Goal: Task Accomplishment & Management: Complete application form

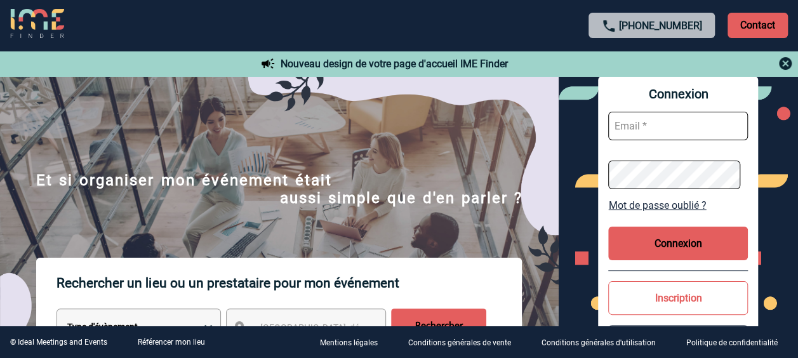
click at [678, 306] on button "Inscription" at bounding box center [678, 298] width 140 height 34
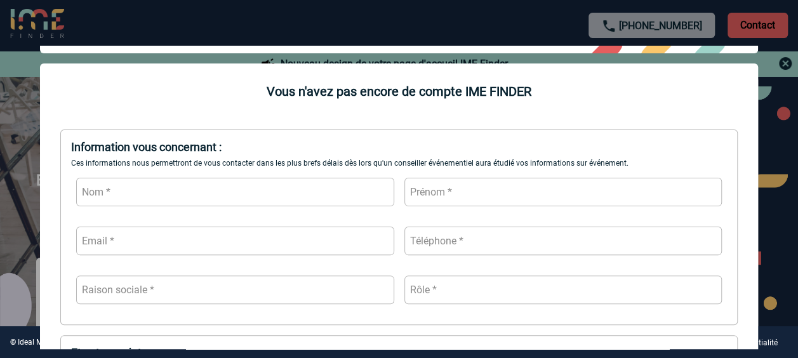
scroll to position [98, 0]
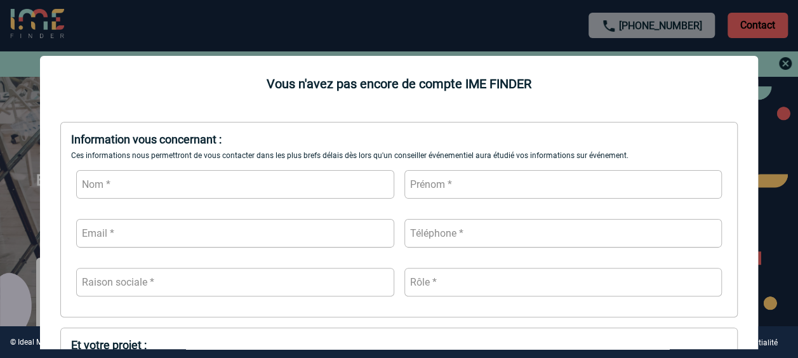
click at [339, 187] on input "text" at bounding box center [235, 184] width 318 height 29
type input "artero"
type input "[PERSON_NAME]"
type input "[EMAIL_ADDRESS][DOMAIN_NAME]"
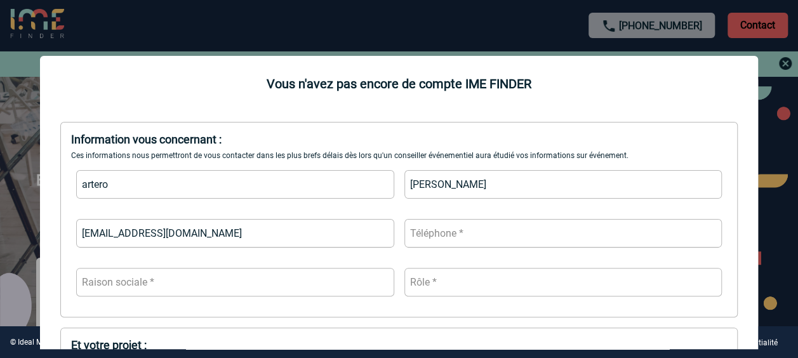
type input "0770159080"
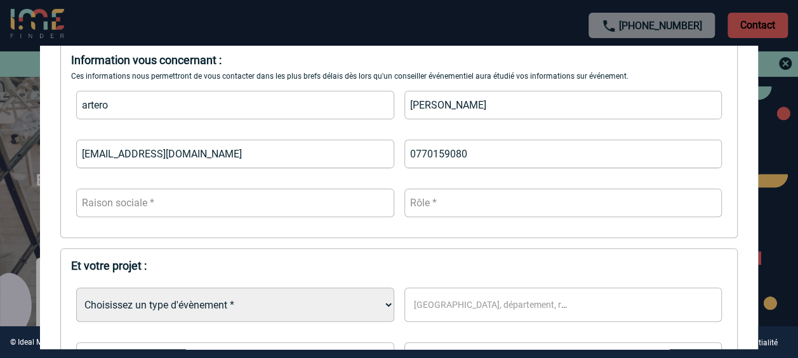
click at [331, 202] on input "text" at bounding box center [235, 203] width 318 height 29
type input "CAPGEMINI"
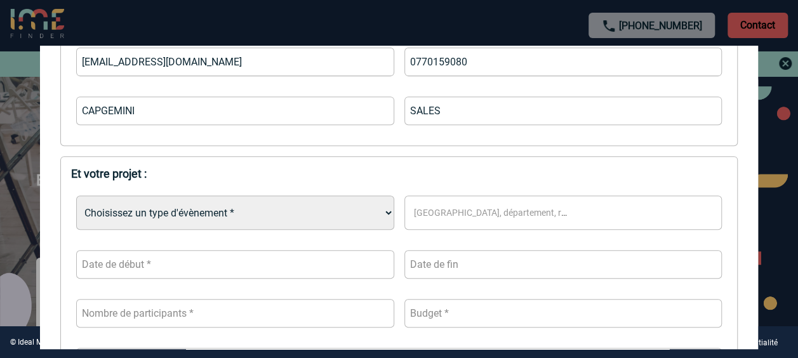
scroll to position [275, 0]
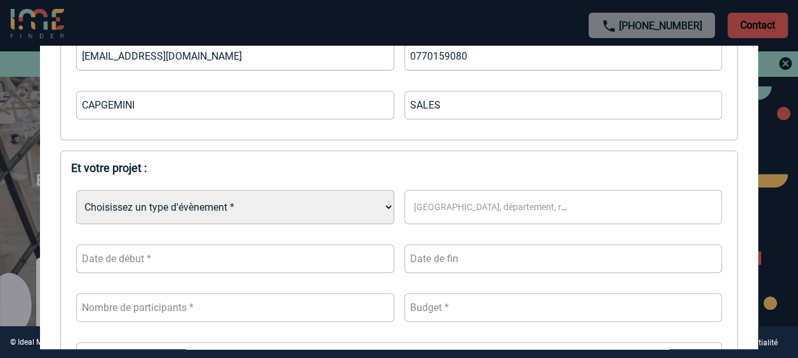
type input "SALES"
click at [319, 206] on select "Choisissez un type d'évènement * Séminaire avec nuitée Séminaire sans nuitée Re…" at bounding box center [235, 207] width 318 height 34
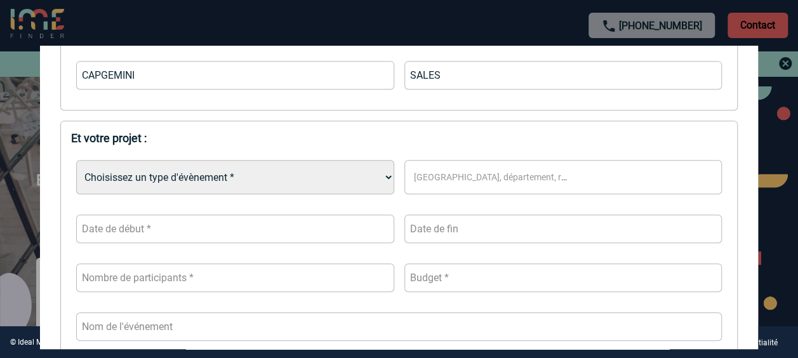
scroll to position [305, 0]
click at [313, 184] on select "Choisissez un type d'évènement * Séminaire avec nuitée Séminaire sans nuitée Re…" at bounding box center [235, 176] width 318 height 34
select select "5"
click at [76, 161] on select "Choisissez un type d'évènement * Séminaire avec nuitée Séminaire sans nuitée Re…" at bounding box center [235, 176] width 318 height 34
click at [435, 180] on span "[GEOGRAPHIC_DATA], département, région..." at bounding box center [505, 176] width 182 height 10
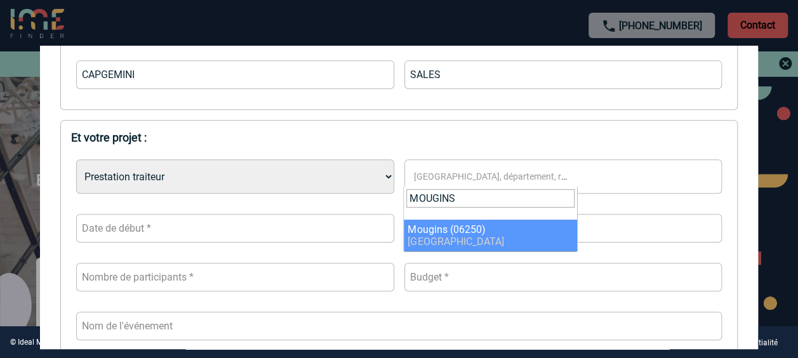
type input "MOUGINS"
select select "7109"
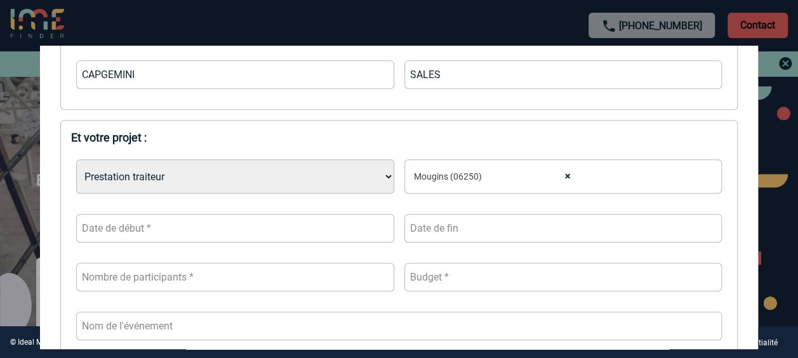
select select
type input "S"
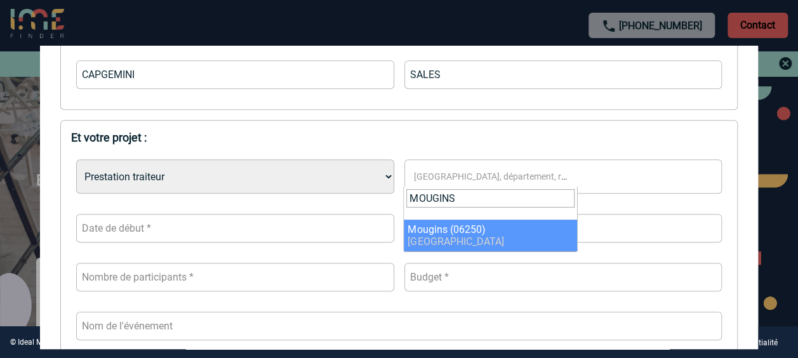
type input "MOUGINS"
select select "7109"
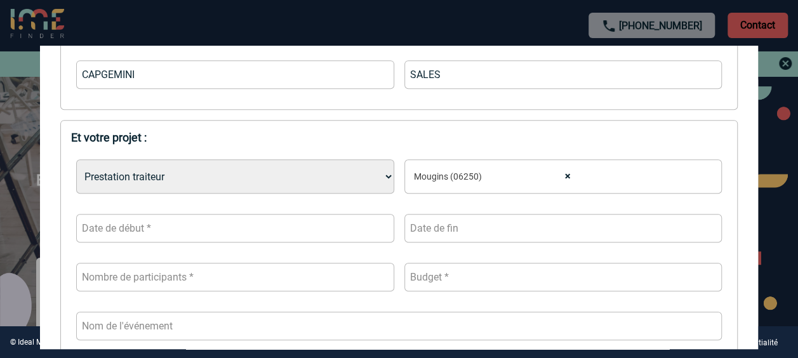
click at [322, 226] on input "text" at bounding box center [235, 228] width 318 height 29
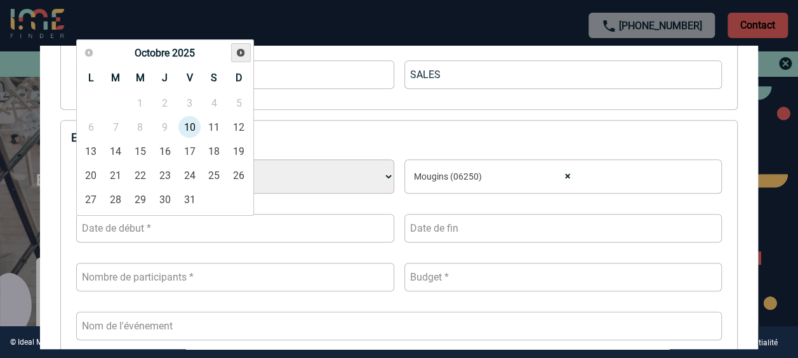
click at [246, 52] on link "Suivant" at bounding box center [241, 53] width 20 height 20
click at [161, 129] on link "6" at bounding box center [164, 127] width 23 height 23
type input "[DATE]"
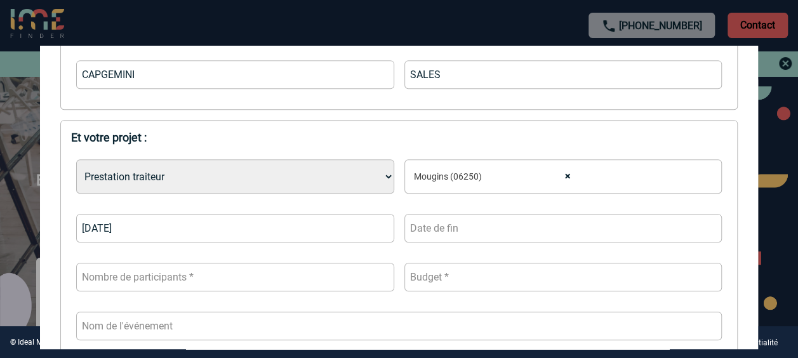
click at [461, 226] on input "text" at bounding box center [563, 228] width 318 height 29
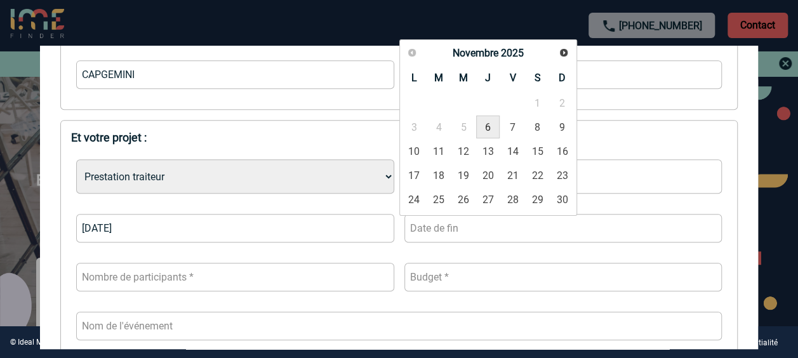
click at [484, 127] on link "6" at bounding box center [487, 127] width 23 height 23
type input "[DATE]"
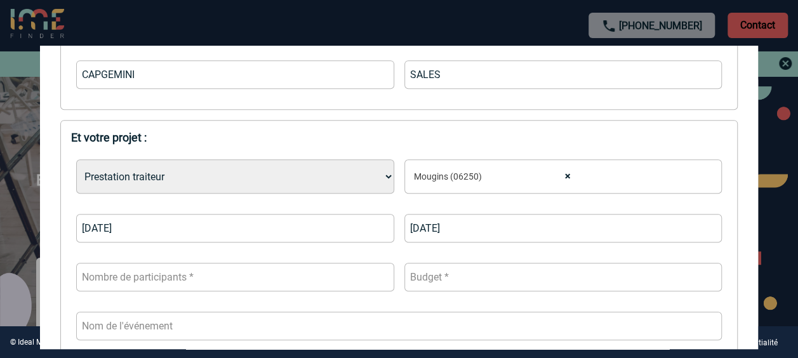
click at [222, 286] on input "number" at bounding box center [235, 277] width 318 height 29
type input "50"
click at [505, 276] on input "number" at bounding box center [563, 277] width 318 height 29
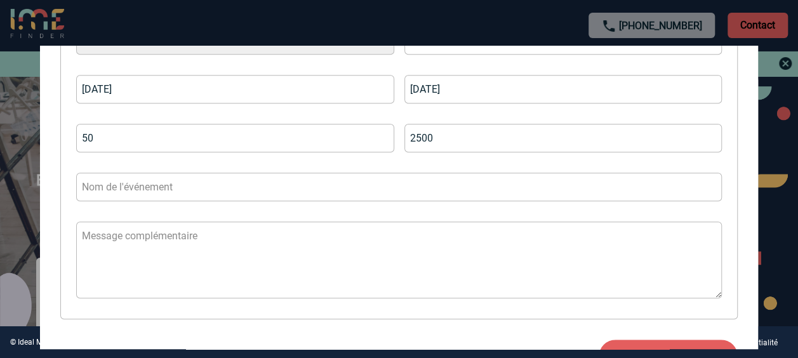
type input "2500"
click at [381, 182] on input "text" at bounding box center [399, 187] width 646 height 29
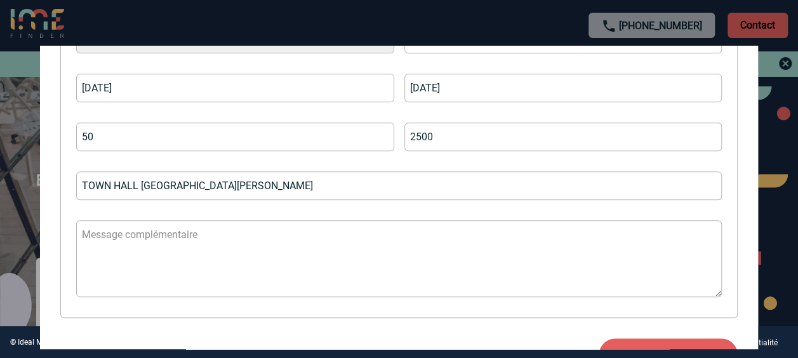
type input "TOWN HALL [GEOGRAPHIC_DATA][PERSON_NAME]"
click at [319, 235] on textarea at bounding box center [399, 258] width 646 height 77
click at [263, 254] on textarea at bounding box center [399, 258] width 646 height 77
paste textarea "Voici les informations que je peux vous partager : - Date souhaitée : [DATE] - …"
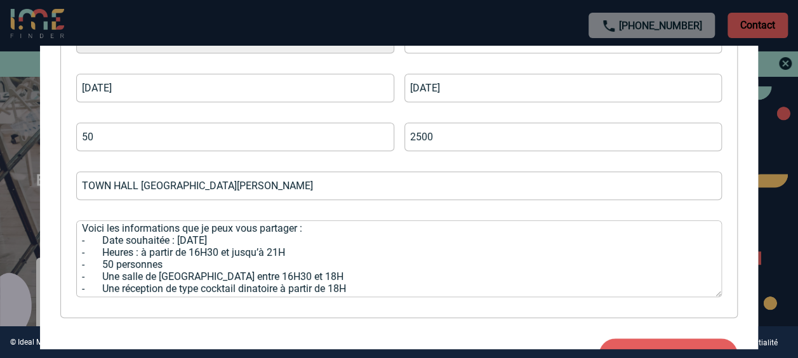
scroll to position [8, 0]
click at [272, 258] on textarea "Voici les informations que je peux vous partager : - Date souhaitée : [DATE] - …" at bounding box center [399, 258] width 646 height 77
click at [274, 249] on textarea "Voici les informations que je peux vous partager : - Date souhaitée : [DATE] - …" at bounding box center [399, 258] width 646 height 77
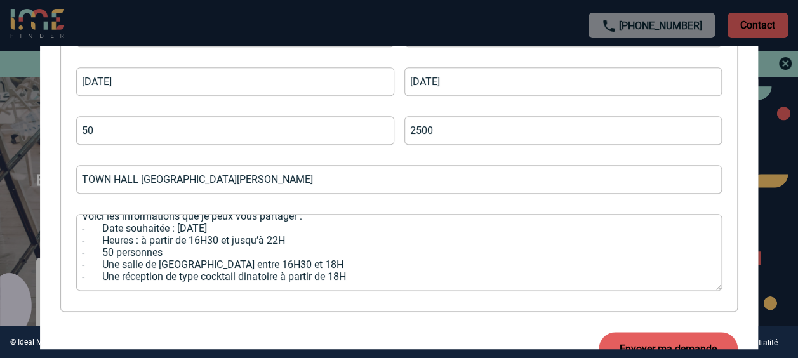
scroll to position [453, 0]
click at [364, 257] on textarea "Voici les informations que je peux vous partager : - Date souhaitée : [DATE] - …" at bounding box center [399, 251] width 646 height 77
click at [363, 262] on textarea "Voici les informations que je peux vous partager : - Date souhaitée : [DATE] - …" at bounding box center [399, 251] width 646 height 77
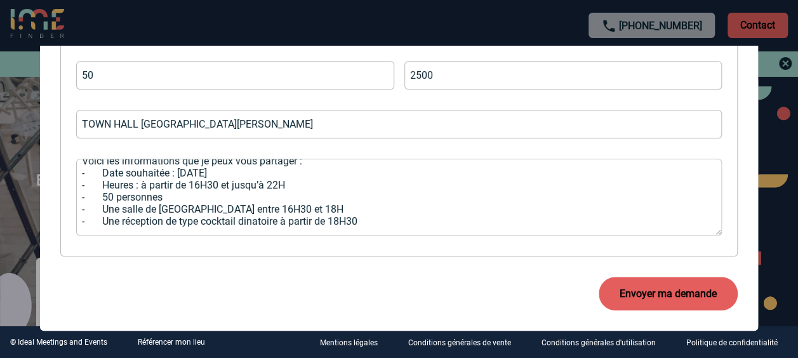
scroll to position [508, 0]
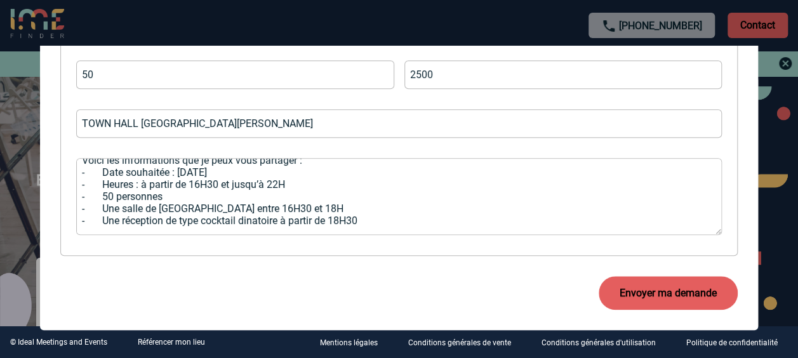
type textarea "Voici les informations que je peux vous partager : - Date souhaitée : [DATE] - …"
click at [683, 291] on button "Envoyer ma demande" at bounding box center [668, 293] width 139 height 34
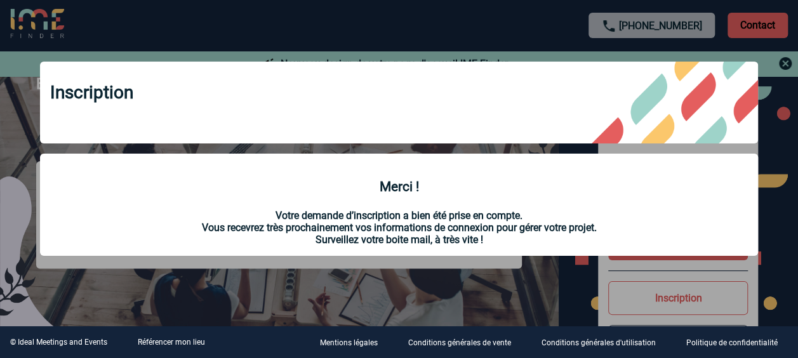
scroll to position [0, 0]
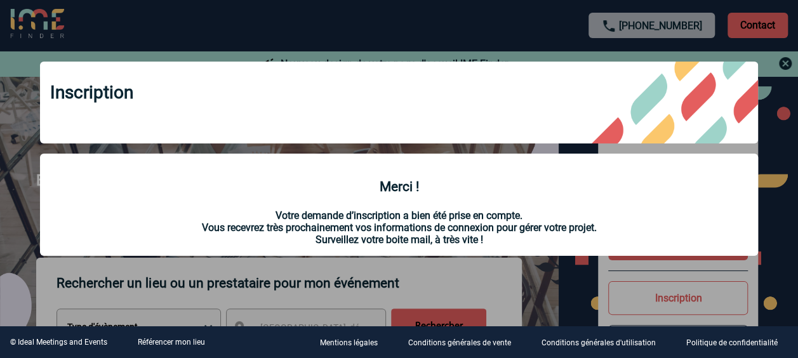
click at [567, 268] on div "Inscription Merci ! Votre demande d’inscription a bien été prise en compte. Vou…" at bounding box center [399, 160] width 750 height 229
click at [772, 213] on div "Inscription Merci ! Votre demande d’inscription a bien été prise en compte. Vou…" at bounding box center [399, 160] width 750 height 229
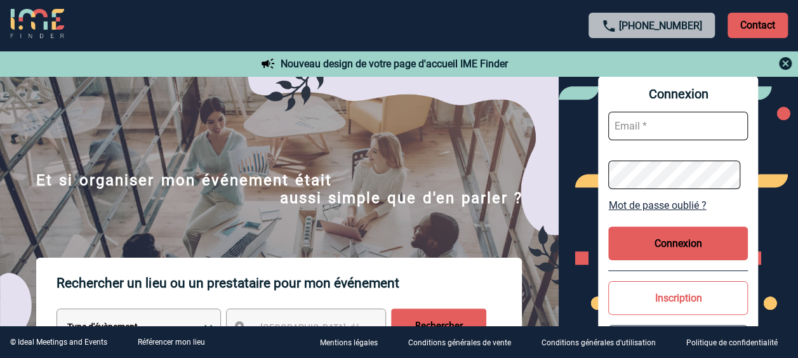
click at [707, 248] on button "Connexion" at bounding box center [678, 244] width 140 height 34
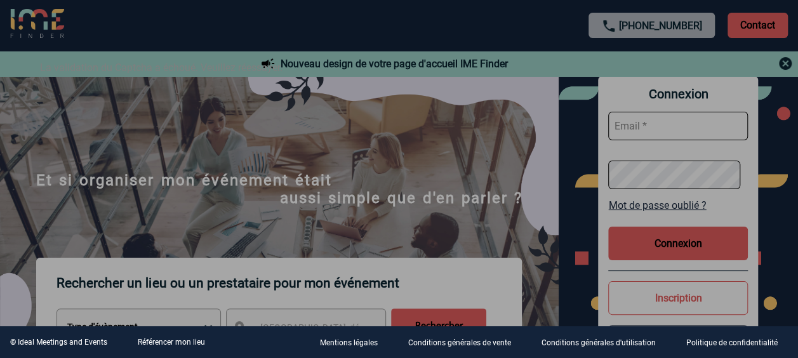
click at [586, 233] on div at bounding box center [399, 179] width 798 height 358
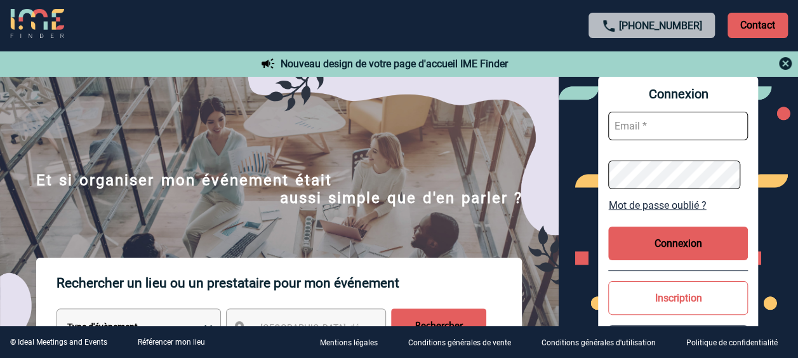
click at [662, 315] on div "Connexion Mot de passe oublié ? Connexion Inscription Référencer mon lieu" at bounding box center [678, 225] width 160 height 298
click at [659, 295] on button "Inscription" at bounding box center [678, 298] width 140 height 34
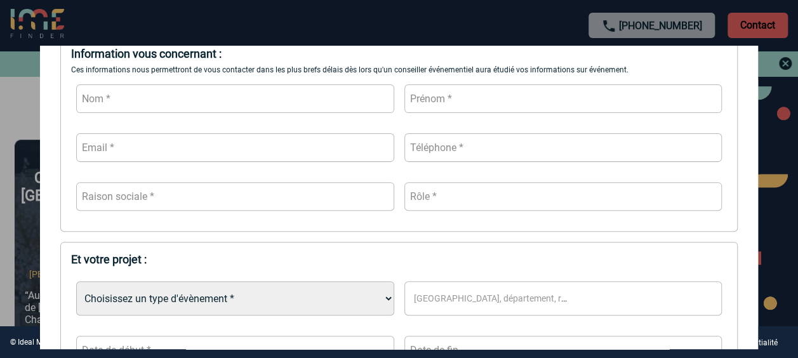
scroll to position [153, 0]
